Goal: Task Accomplishment & Management: Use online tool/utility

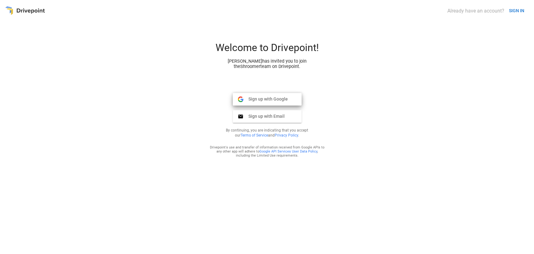
click at [279, 99] on span "Sign up with Google" at bounding box center [265, 99] width 44 height 6
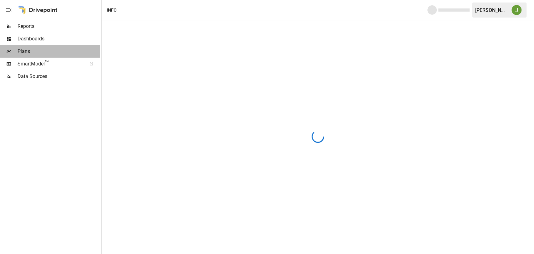
click at [28, 49] on span "Plans" at bounding box center [59, 52] width 83 height 8
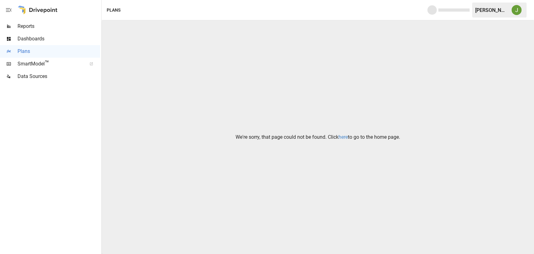
click at [343, 135] on link "here" at bounding box center [343, 137] width 9 height 6
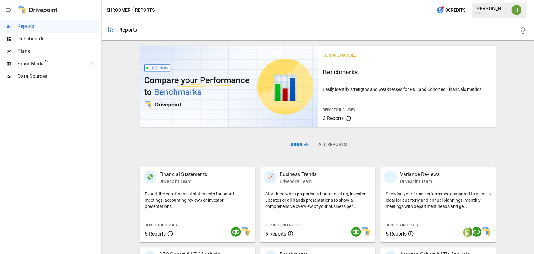
click at [25, 50] on span "Plans" at bounding box center [59, 52] width 83 height 8
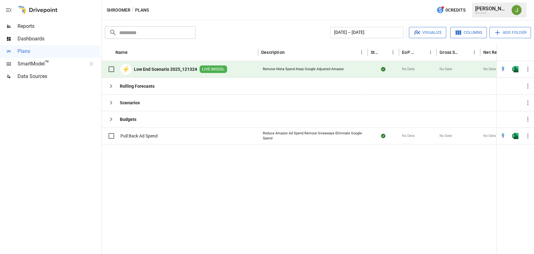
click at [158, 68] on b "Low End Scenario 2025_121324" at bounding box center [165, 69] width 63 height 6
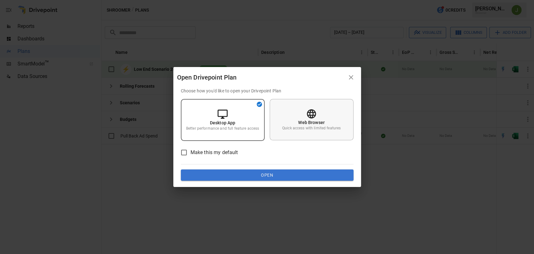
click at [313, 128] on p "Quick access with limited features" at bounding box center [311, 127] width 59 height 5
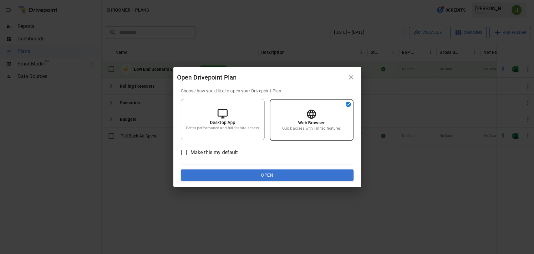
click at [295, 176] on button "Open" at bounding box center [267, 174] width 173 height 11
